Goal: Transaction & Acquisition: Purchase product/service

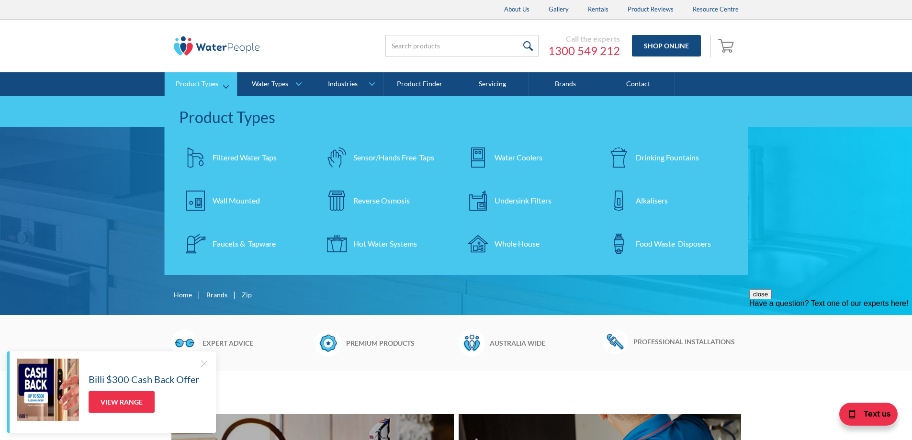
click at [219, 158] on div "Filtered Water Taps" at bounding box center [244, 157] width 64 height 11
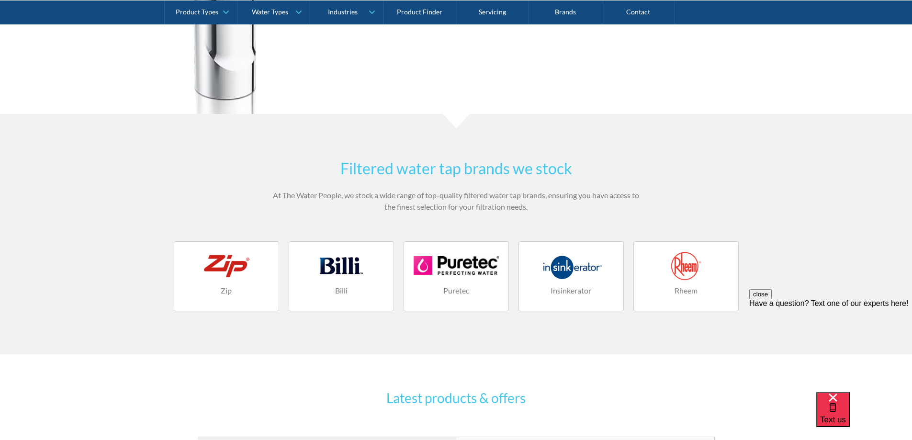
scroll to position [1196, 0]
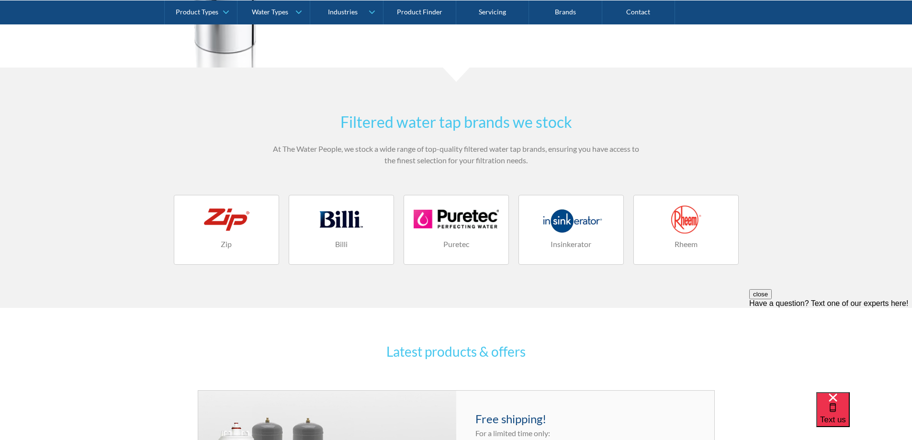
click at [228, 216] on div at bounding box center [226, 219] width 85 height 29
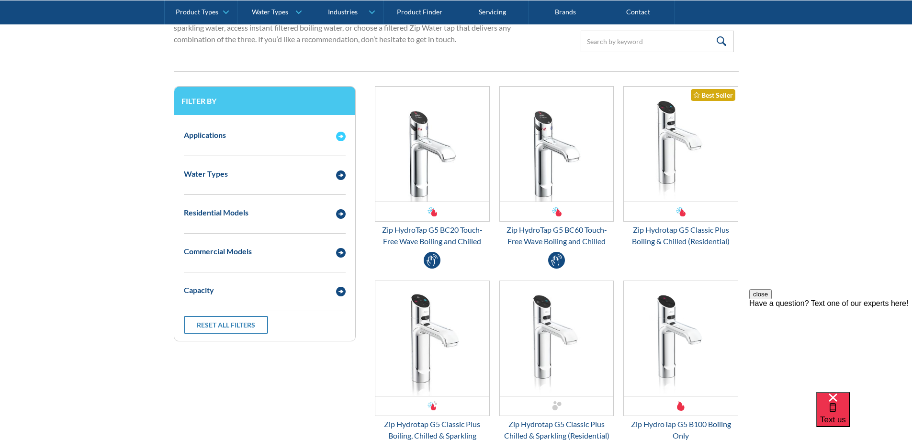
click at [342, 135] on img "Email Form 3" at bounding box center [341, 137] width 10 height 10
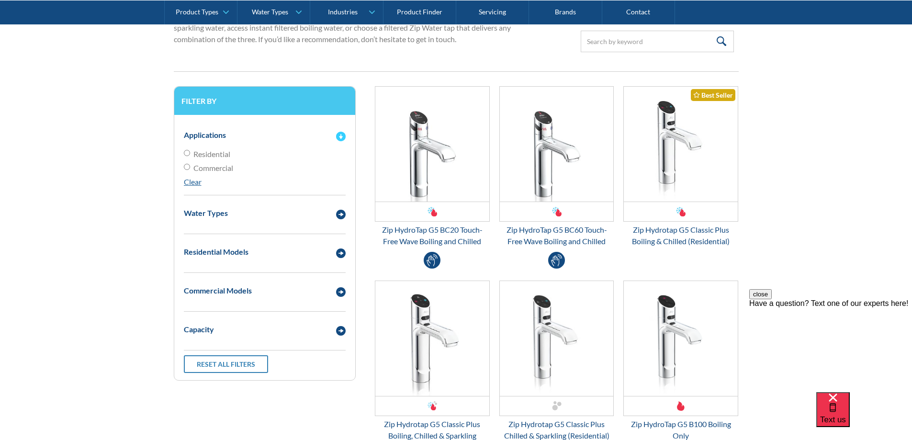
click at [342, 135] on img "Email Form 3" at bounding box center [341, 137] width 10 height 10
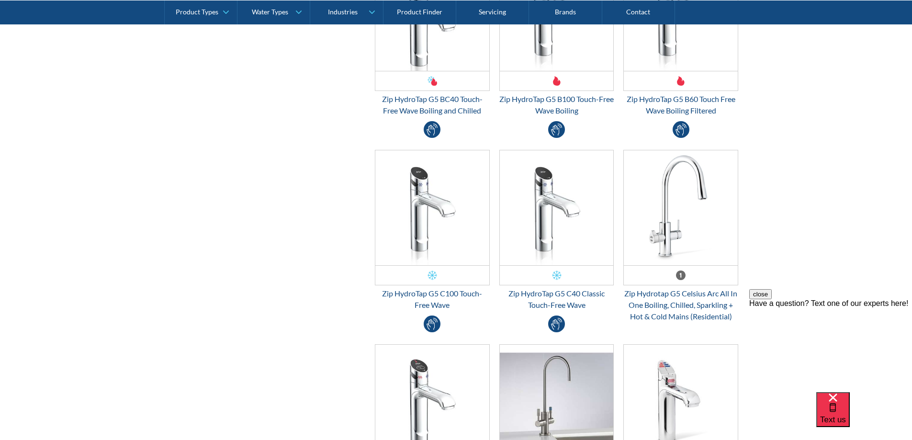
scroll to position [1436, 0]
